Goal: Task Accomplishment & Management: Use online tool/utility

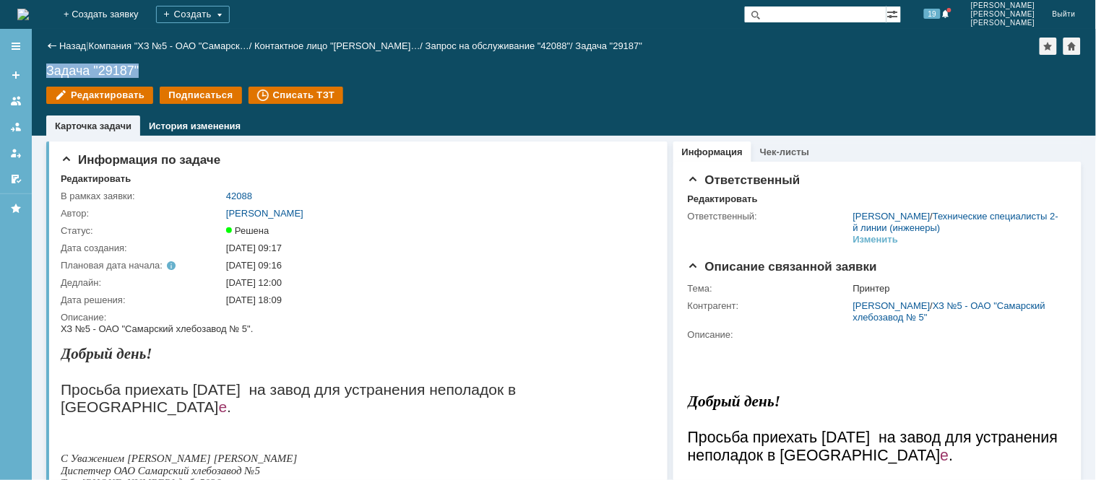
click at [29, 20] on img at bounding box center [23, 15] width 12 height 12
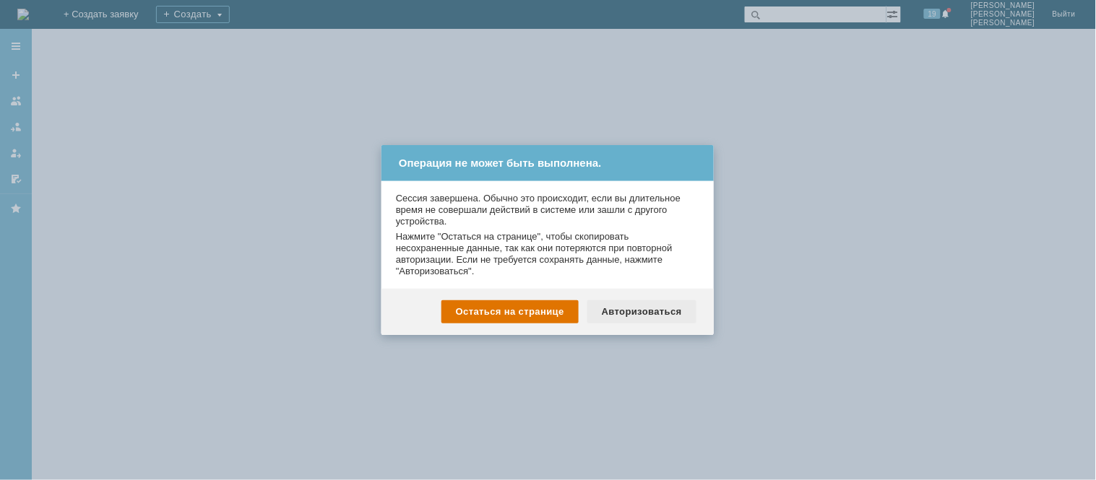
click at [633, 323] on div "Авторизоваться" at bounding box center [641, 311] width 109 height 23
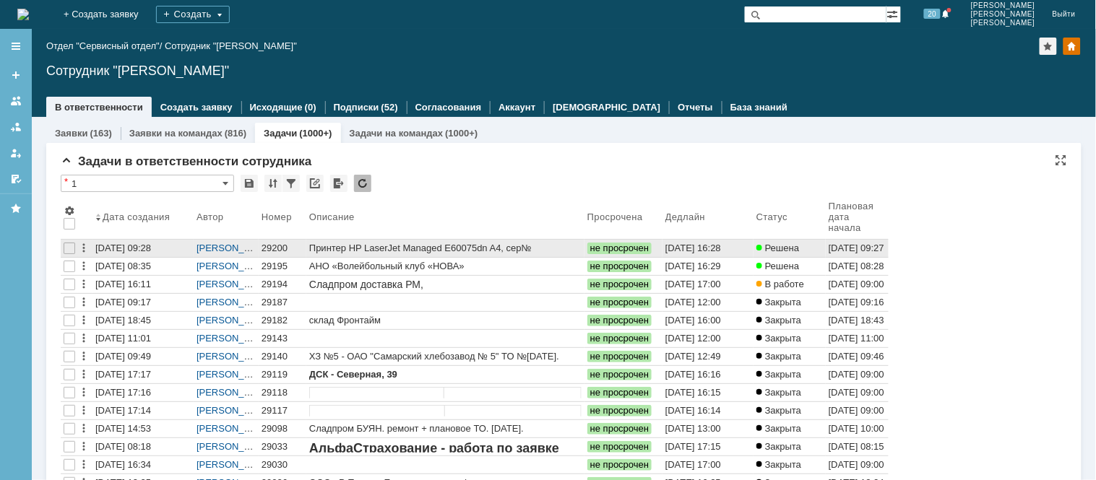
click at [271, 246] on div "29200" at bounding box center [282, 249] width 42 height 12
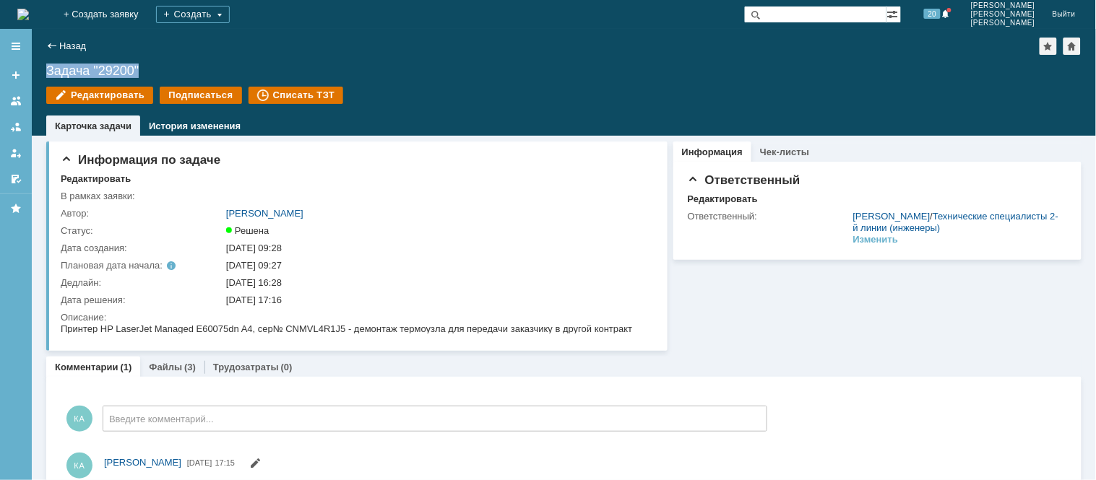
drag, startPoint x: 152, startPoint y: 69, endPoint x: 40, endPoint y: 67, distance: 112.0
click at [40, 67] on div "Назад | Задача "29200" Задача "29200" Редактировать Подписаться Списать ТЗТ tas…" at bounding box center [564, 82] width 1064 height 107
copy div "Задача "29200""
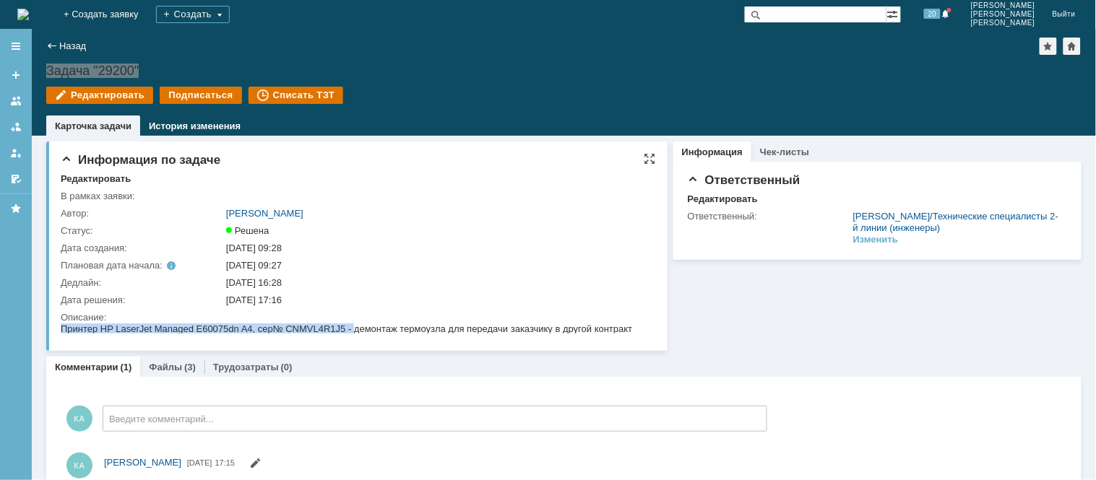
drag, startPoint x: 354, startPoint y: 331, endPoint x: 473, endPoint y: 311, distance: 120.9
click at [473, 323] on html "Принтер HP LaserJet Managed E60075dn A4, сер№ CNMVL4R1J5 - демонтаж термоузла д…" at bounding box center [351, 329] width 582 height 13
drag, startPoint x: 478, startPoint y: 314, endPoint x: 498, endPoint y: 316, distance: 20.3
click at [480, 314] on div "Описание:" at bounding box center [355, 318] width 589 height 12
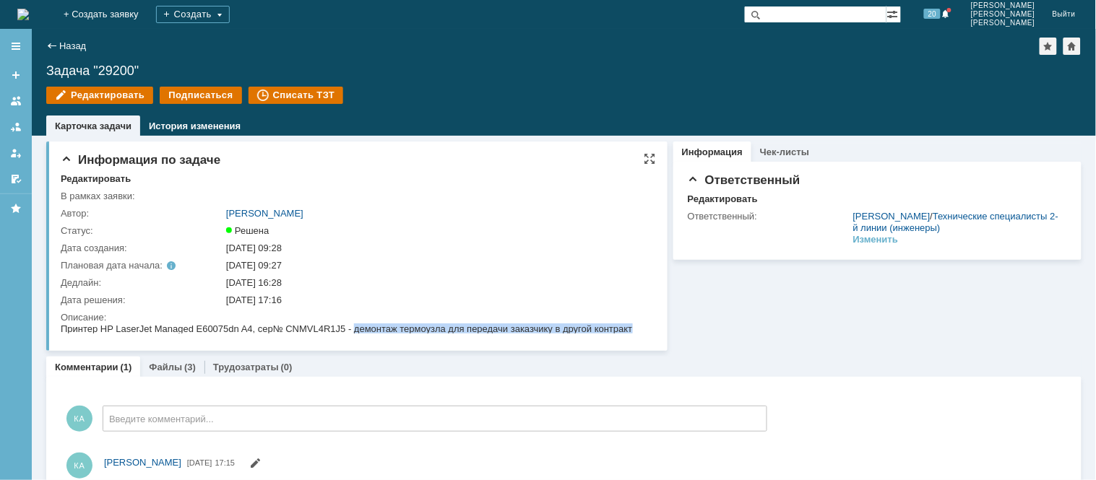
drag, startPoint x: 640, startPoint y: 324, endPoint x: 352, endPoint y: 332, distance: 288.3
click at [352, 332] on html "Принтер HP LaserJet Managed E60075dn A4, сер№ CNMVL4R1J5 - демонтаж термоузла д…" at bounding box center [351, 329] width 582 height 13
copy div "демонтаж термоузла для передачи заказчику в другой контракт"
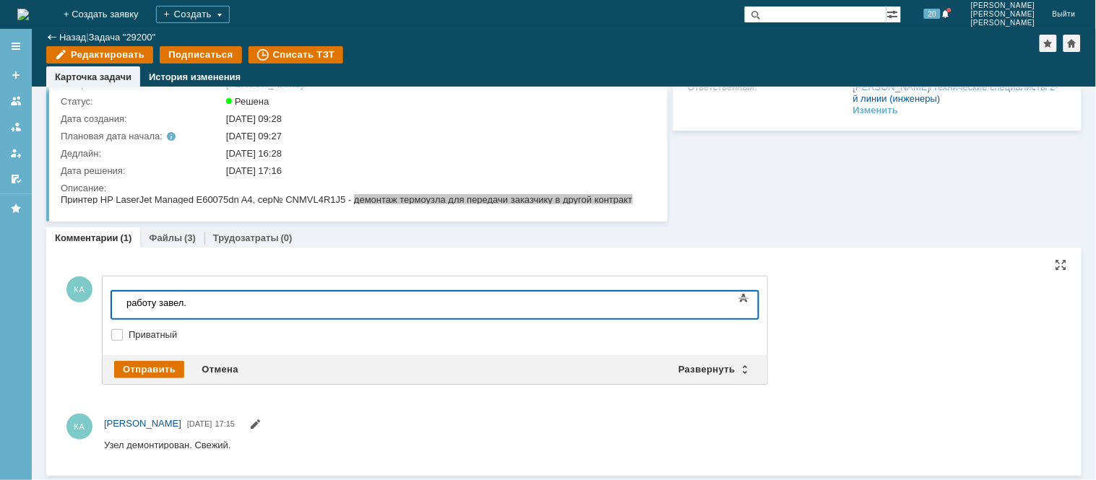
scroll to position [78, 0]
click at [142, 363] on div "Отправить" at bounding box center [149, 371] width 70 height 17
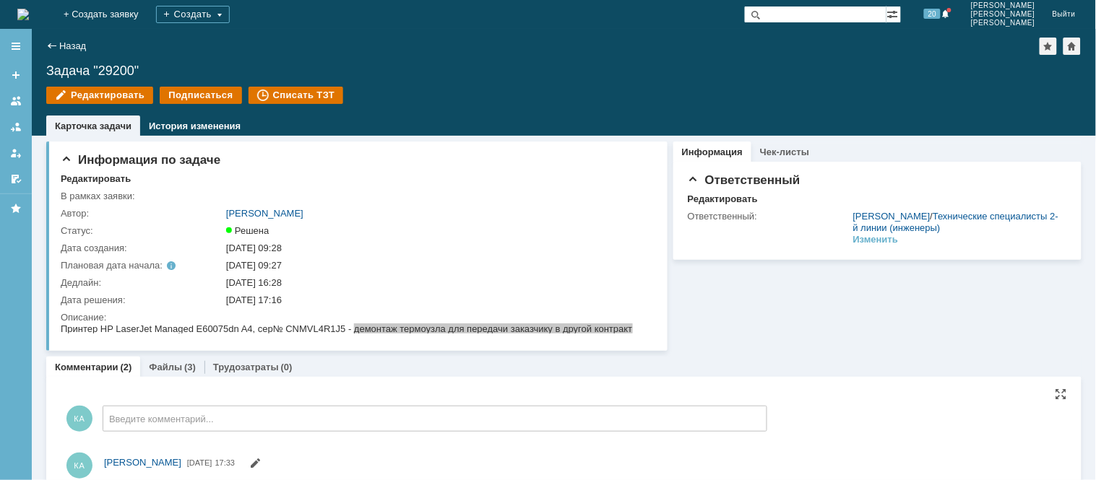
scroll to position [0, 0]
click at [72, 47] on link "Назад" at bounding box center [72, 45] width 27 height 11
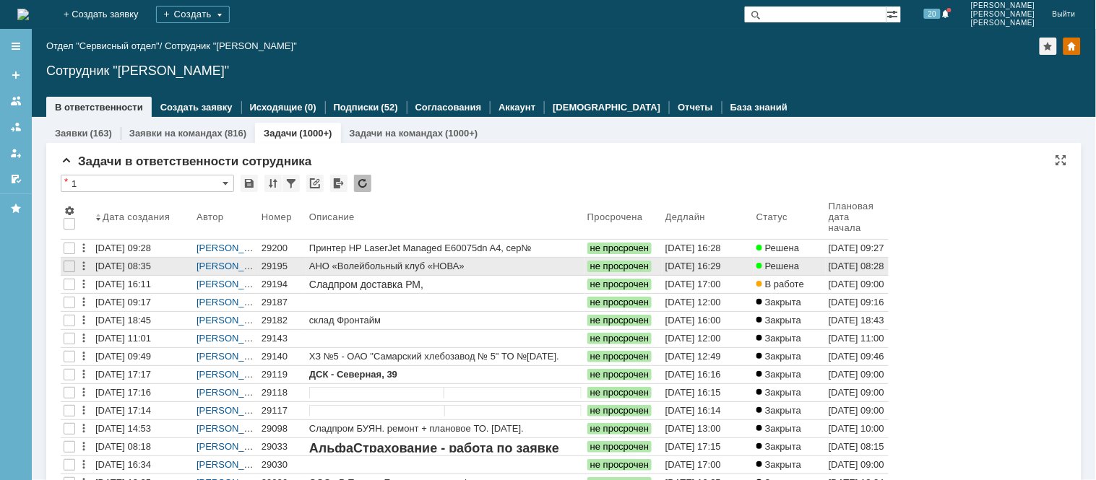
click at [279, 263] on div "29195" at bounding box center [282, 267] width 42 height 12
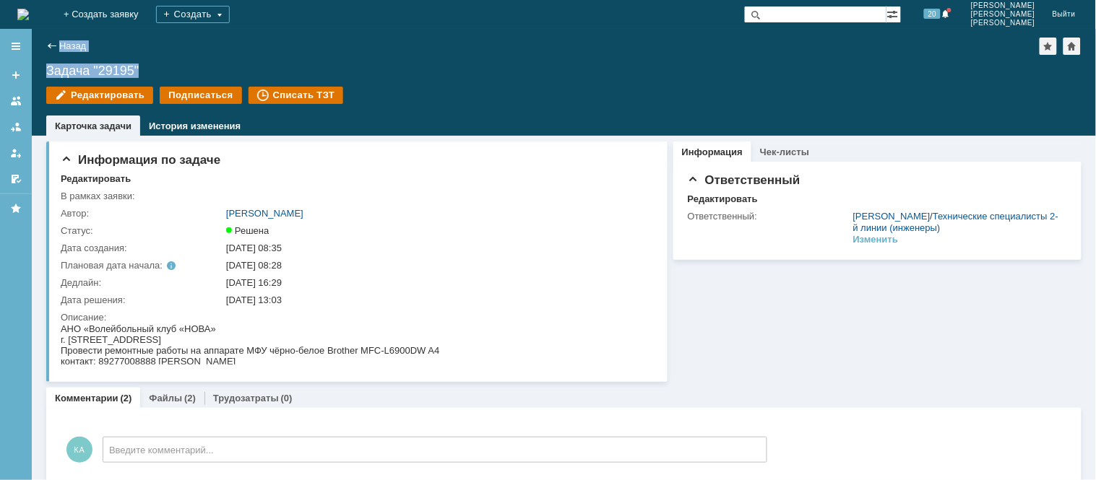
drag, startPoint x: 155, startPoint y: 65, endPoint x: 31, endPoint y: 69, distance: 123.6
click at [31, 69] on div "Меню Создать заявку В ответственности Согласования От меня Избранное Версия: 4.…" at bounding box center [548, 254] width 1096 height 451
copy div "Меню Создать заявку В ответственности Согласования От меня Избранное Версия: 4.…"
click at [159, 56] on div "Назад | Задача "29195" Задача "29195" Редактировать Подписаться Списать ТЗТ tas…" at bounding box center [564, 82] width 1064 height 107
drag, startPoint x: 123, startPoint y: 70, endPoint x: 39, endPoint y: 69, distance: 83.8
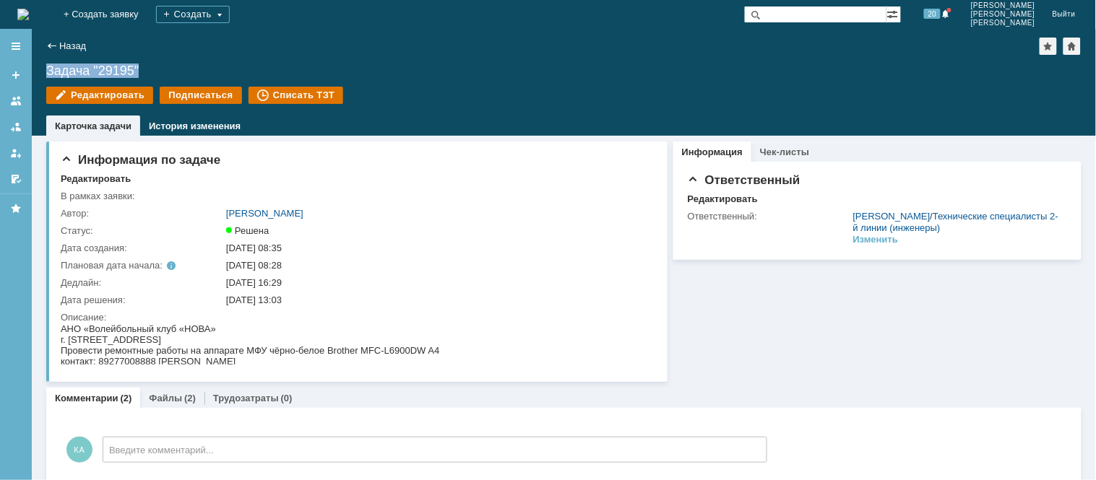
click at [39, 69] on div "Назад | Задача "29195" Задача "29195" Редактировать Подписаться Списать ТЗТ tas…" at bounding box center [564, 82] width 1064 height 107
copy div "Задача "29195""
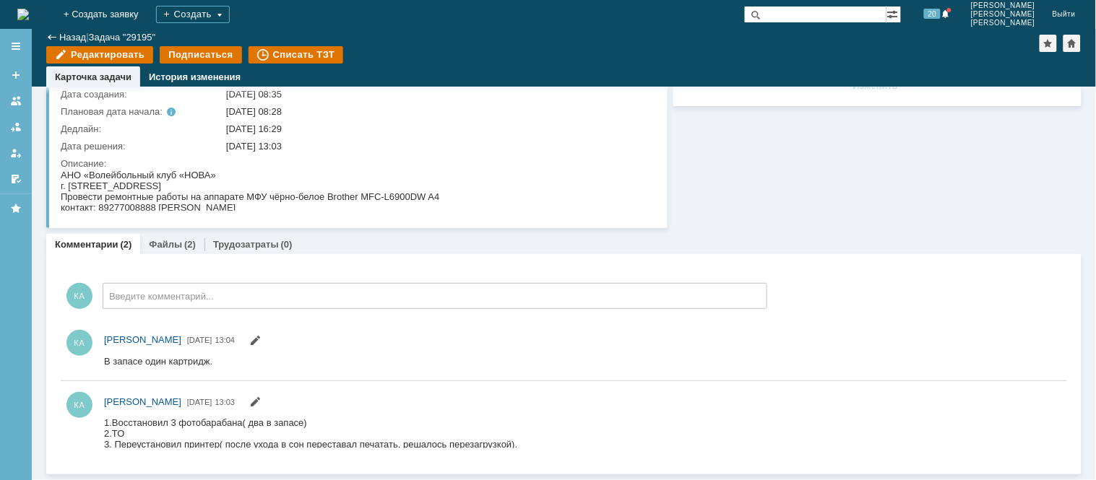
scroll to position [104, 0]
drag, startPoint x: 319, startPoint y: 417, endPoint x: 113, endPoint y: 419, distance: 206.6
click at [113, 419] on div "1.Восстановил 3 фотобарабана( два в запасе) 2.ТО 3. Переустановил принтер( посл…" at bounding box center [309, 433] width 413 height 33
copy div "Восстановил 3 фотобарабана( два в запасе)"
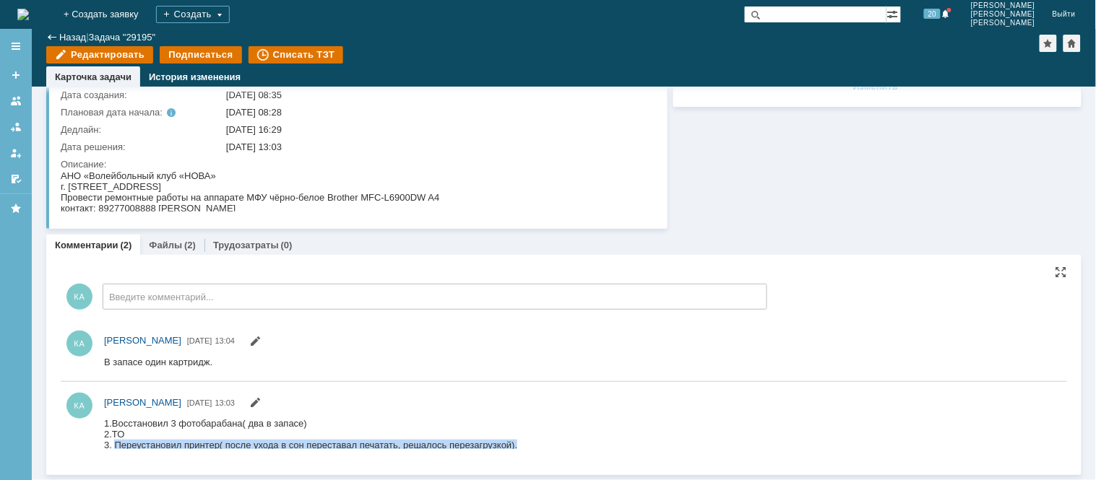
drag, startPoint x: 523, startPoint y: 445, endPoint x: 112, endPoint y: 438, distance: 411.0
click at [112, 438] on html "1.Восстановил 3 фотобарабана( два в запасе) 2.ТО 3. Переустановил принтер( посл…" at bounding box center [575, 433] width 945 height 33
copy div "Переустановил принтер( после ухода в сон переставал печатать, решалось перезагр…"
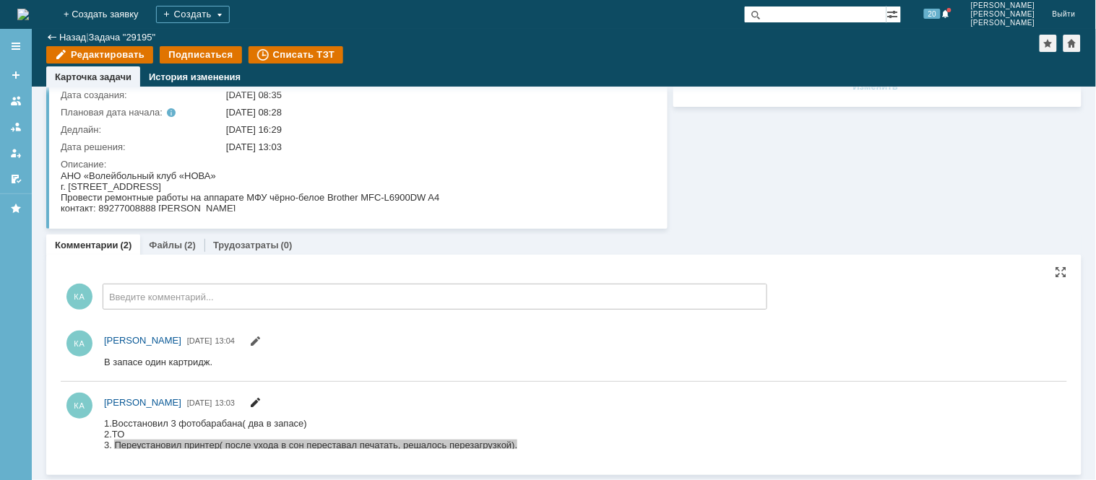
click at [261, 403] on span at bounding box center [255, 404] width 12 height 11
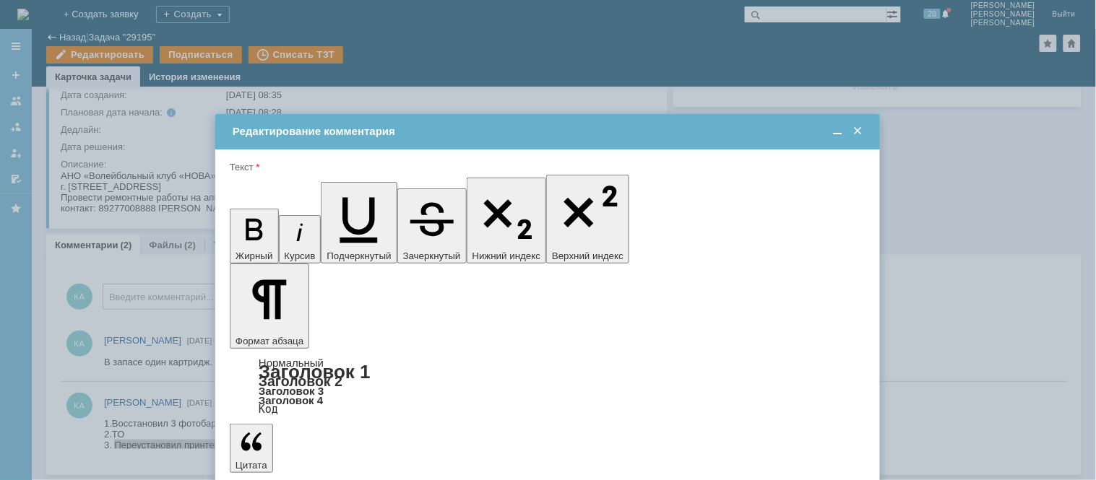
scroll to position [0, 0]
drag, startPoint x: 668, startPoint y: 4052, endPoint x: 252, endPoint y: 4071, distance: 416.4
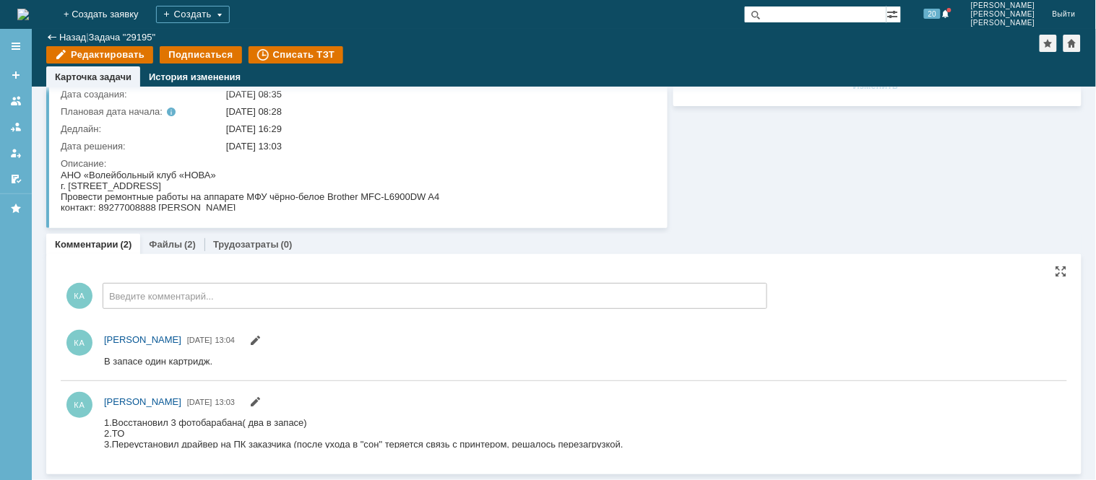
scroll to position [104, 0]
click at [159, 241] on link "Файлы" at bounding box center [165, 245] width 33 height 11
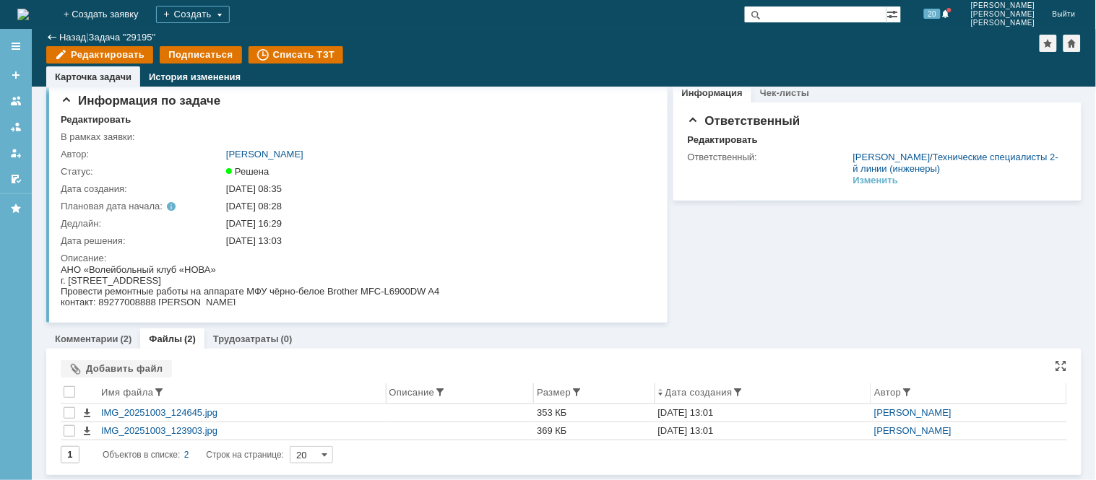
scroll to position [10, 0]
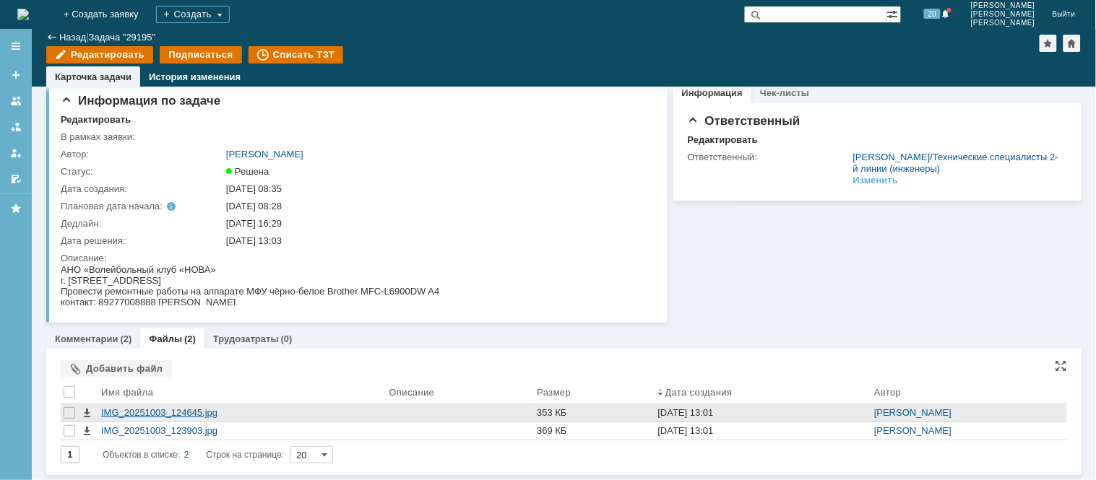
click at [181, 410] on div "IMG_20251003_124645.jpg" at bounding box center [242, 413] width 282 height 12
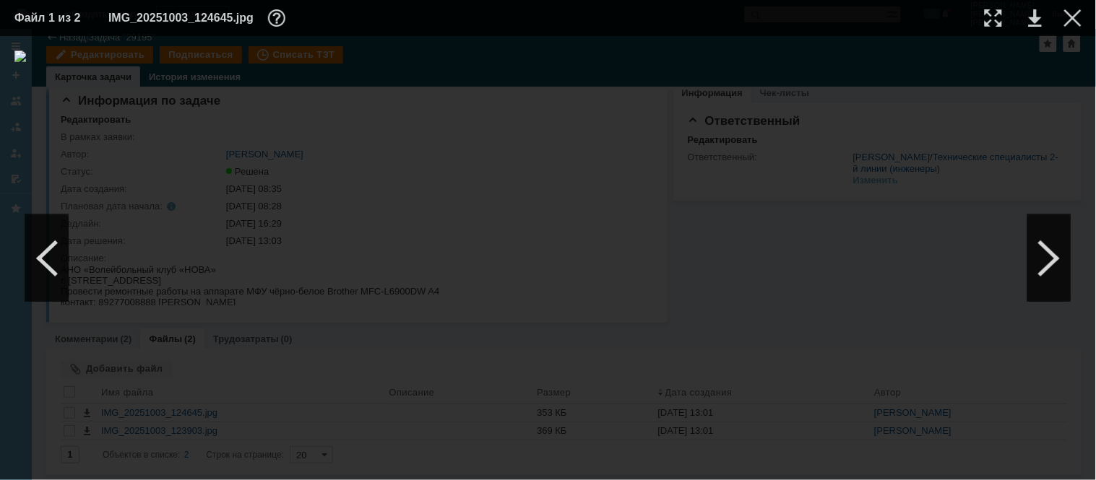
click at [582, 279] on img at bounding box center [547, 258] width 1067 height 415
click at [990, 30] on table "Файл 1 из 2 IMG_20251003_124645.jpg" at bounding box center [548, 18] width 1096 height 36
click at [997, 23] on div at bounding box center [992, 17] width 17 height 17
